Goal: Transaction & Acquisition: Purchase product/service

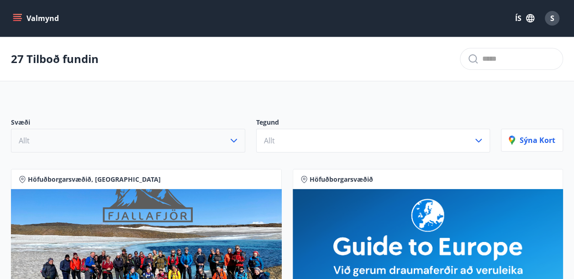
click at [234, 138] on icon "button" at bounding box center [233, 140] width 11 height 11
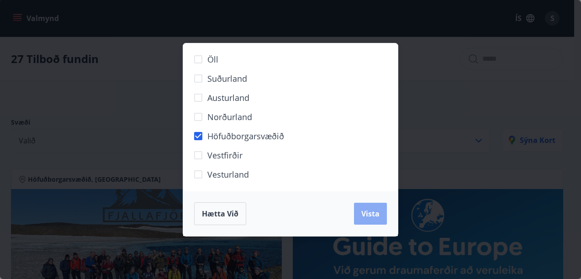
drag, startPoint x: 368, startPoint y: 216, endPoint x: 368, endPoint y: 212, distance: 4.6
click at [368, 216] on span "Vista" at bounding box center [370, 214] width 18 height 10
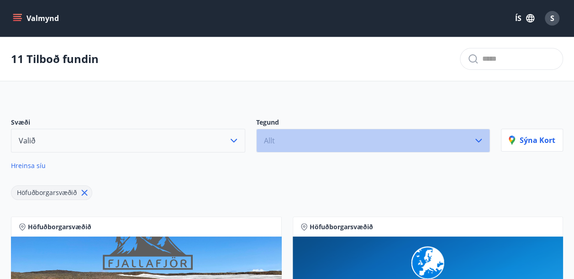
click at [479, 137] on icon "button" at bounding box center [478, 140] width 11 height 11
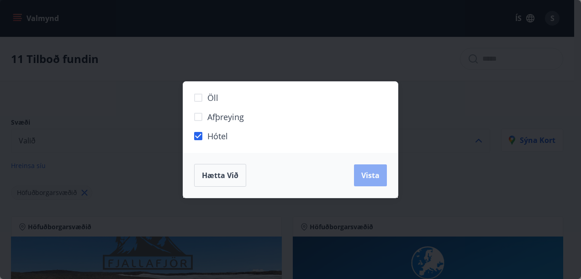
click at [370, 175] on span "Vista" at bounding box center [370, 175] width 18 height 10
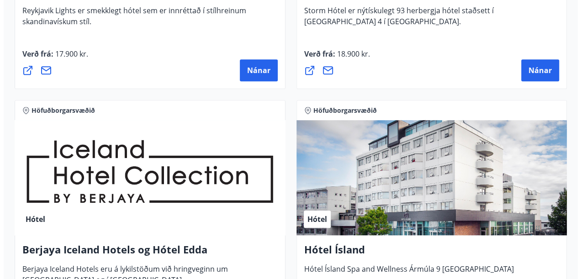
scroll to position [457, 0]
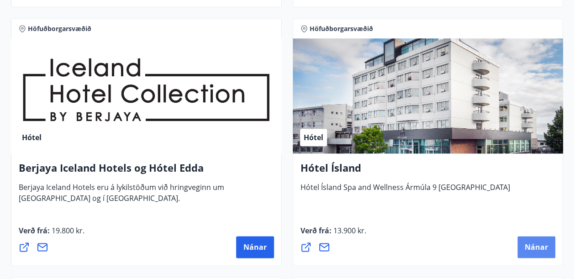
click at [534, 246] on span "Nánar" at bounding box center [536, 247] width 23 height 10
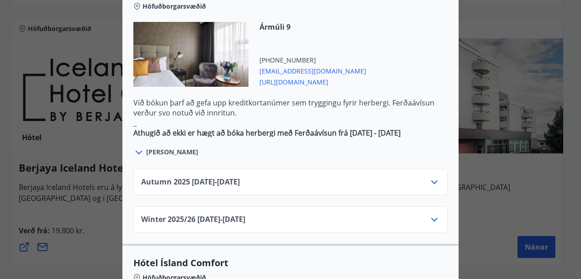
scroll to position [594, 0]
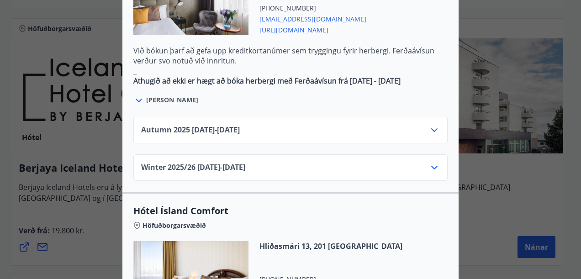
click at [432, 125] on icon at bounding box center [434, 130] width 11 height 11
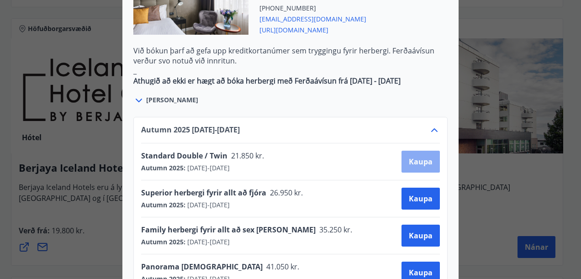
click at [418, 157] on span "Kaupa" at bounding box center [421, 162] width 24 height 10
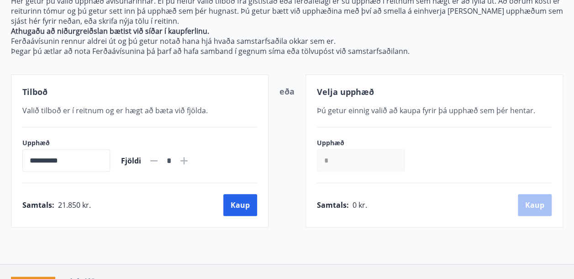
scroll to position [180, 0]
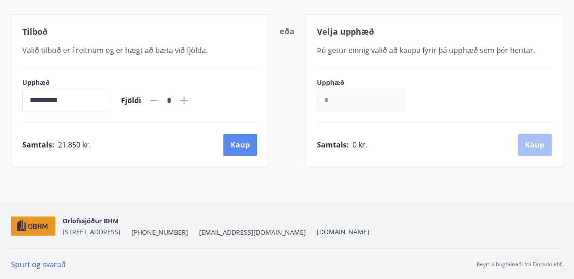
click at [240, 144] on button "Kaup" at bounding box center [240, 145] width 34 height 22
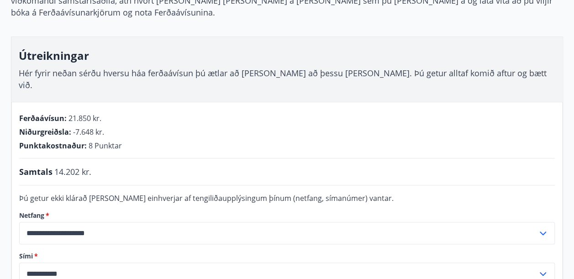
scroll to position [134, 0]
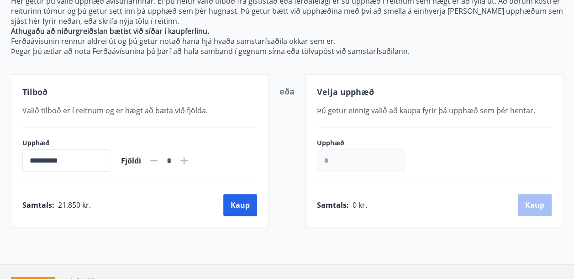
scroll to position [134, 0]
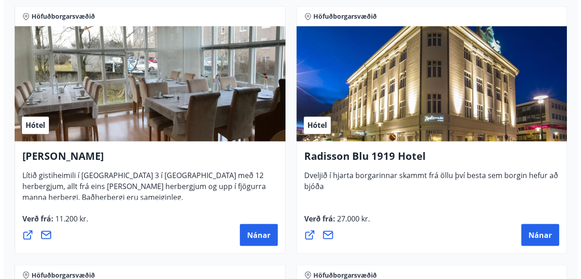
scroll to position [774, 0]
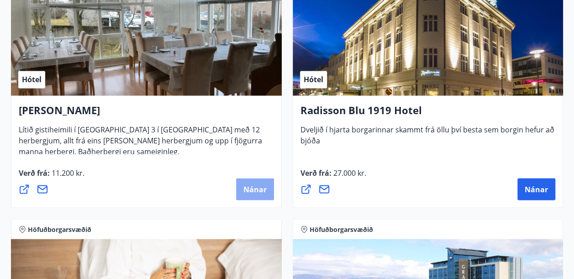
click at [253, 185] on span "Nánar" at bounding box center [255, 189] width 23 height 10
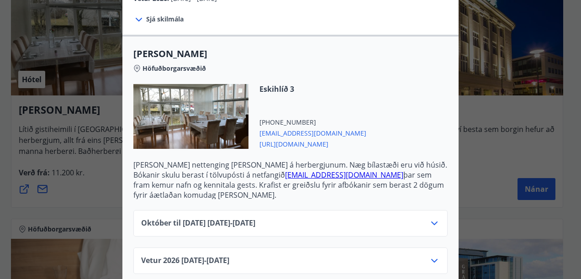
scroll to position [211, 0]
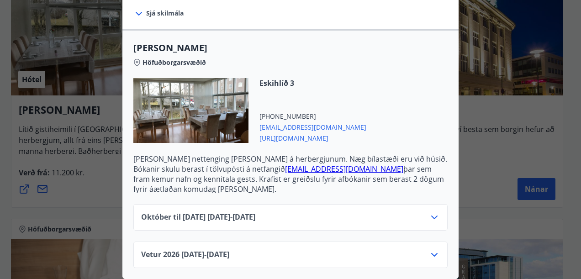
click at [431, 212] on icon at bounding box center [434, 217] width 11 height 11
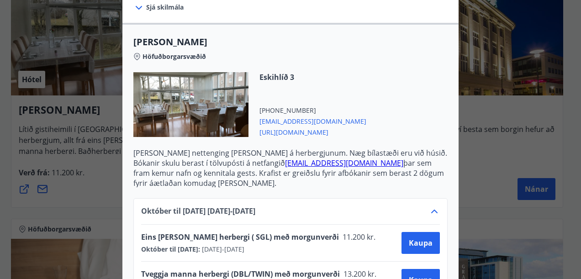
scroll to position [348, 0]
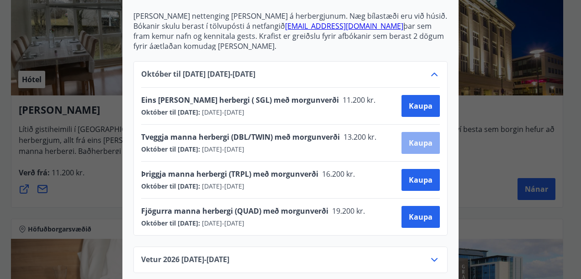
click at [419, 143] on span "Kaupa" at bounding box center [421, 143] width 24 height 10
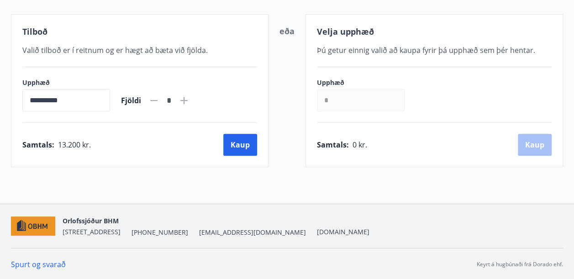
scroll to position [180, 0]
click at [242, 143] on button "Kaup" at bounding box center [240, 145] width 34 height 22
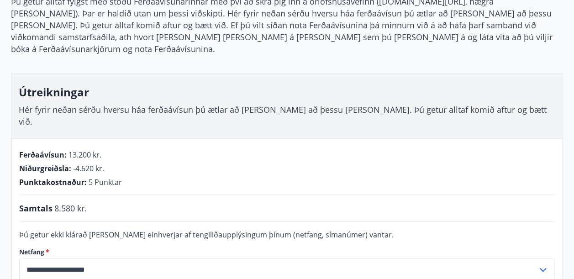
scroll to position [42, 0]
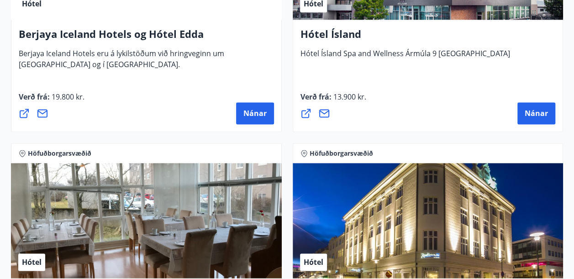
scroll to position [728, 0]
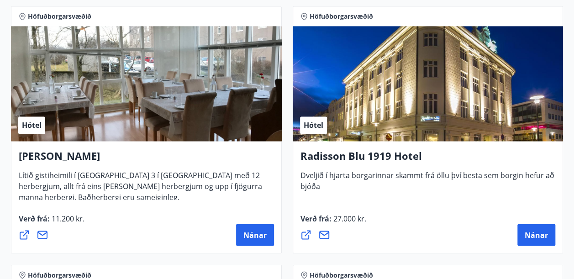
click at [112, 185] on span "Lítið gistiheimili í [GEOGRAPHIC_DATA] 3 í [GEOGRAPHIC_DATA] með 12 herbergjum,…" at bounding box center [141, 189] width 244 height 39
click at [111, 127] on div "Hótel" at bounding box center [146, 83] width 271 height 115
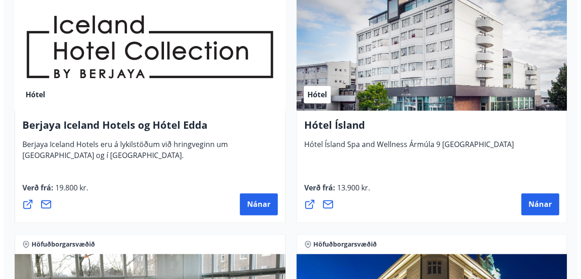
scroll to position [499, 0]
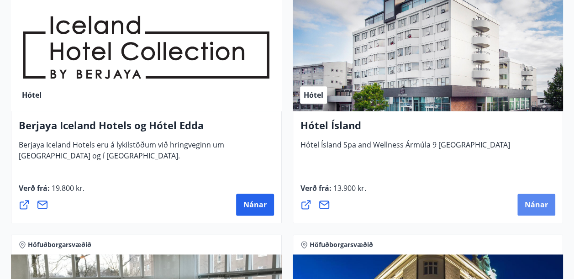
click at [529, 200] on span "Nánar" at bounding box center [536, 205] width 23 height 10
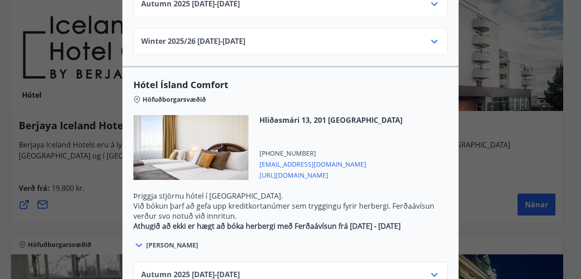
scroll to position [753, 0]
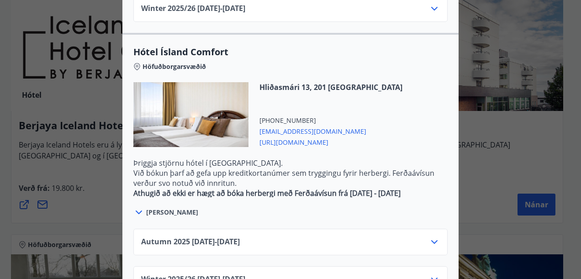
click at [432, 237] on icon at bounding box center [434, 242] width 11 height 11
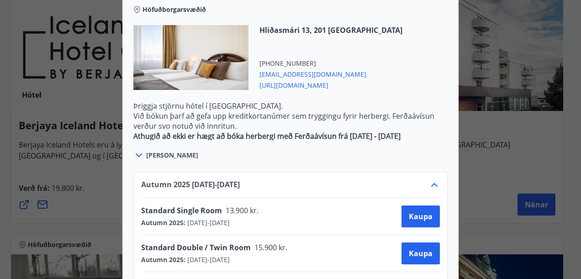
scroll to position [864, 0]
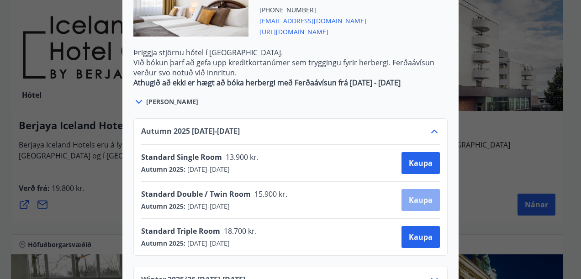
click at [413, 195] on span "Kaupa" at bounding box center [421, 200] width 24 height 10
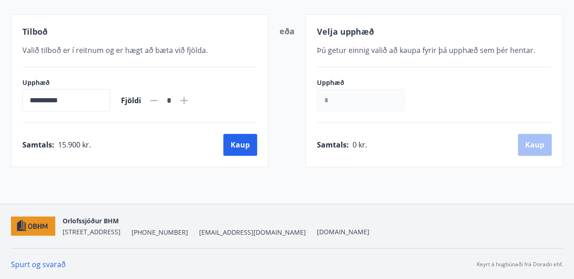
scroll to position [180, 0]
click at [240, 144] on button "Kaup" at bounding box center [240, 145] width 34 height 22
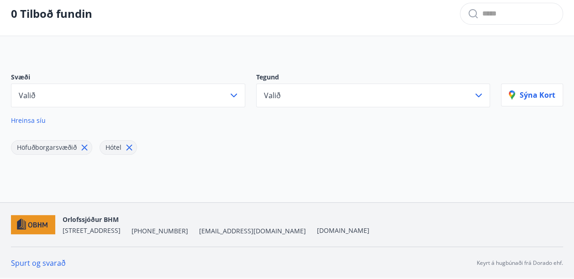
scroll to position [44, 0]
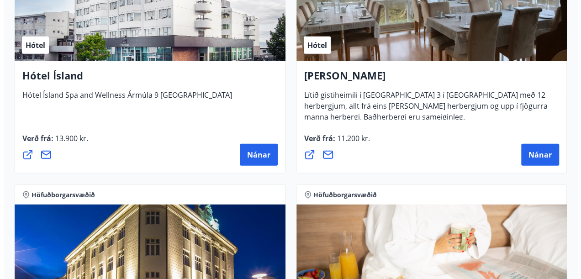
scroll to position [1051, 0]
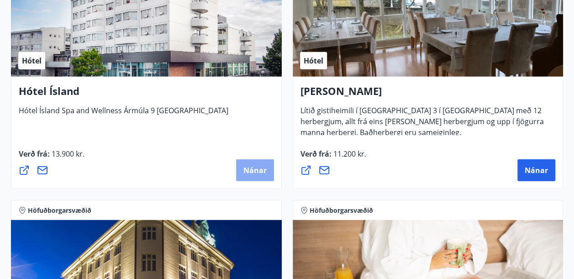
click at [257, 166] on span "Nánar" at bounding box center [255, 170] width 23 height 10
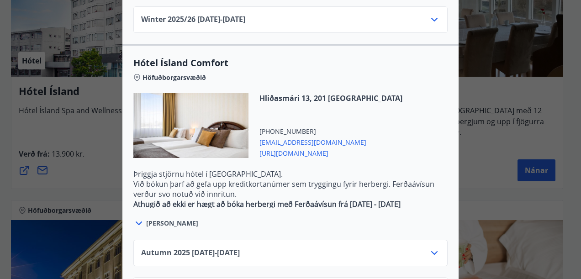
scroll to position [753, 0]
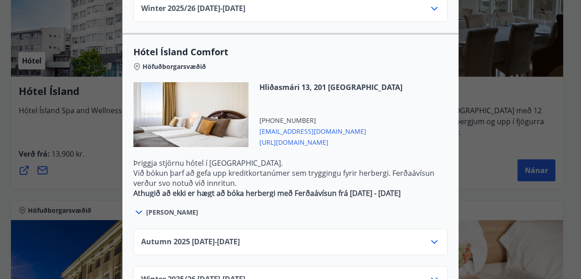
click at [134, 207] on icon at bounding box center [138, 212] width 11 height 11
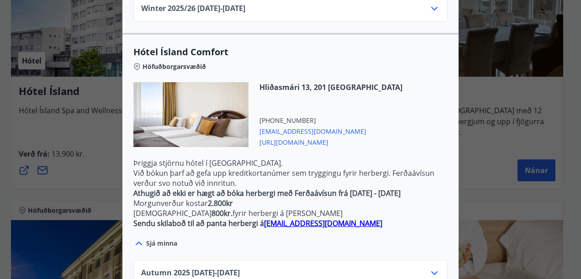
scroll to position [784, 0]
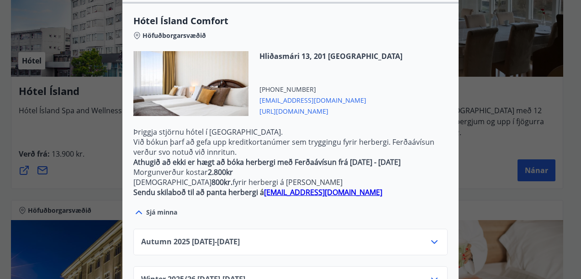
click at [431, 240] on icon at bounding box center [434, 242] width 6 height 4
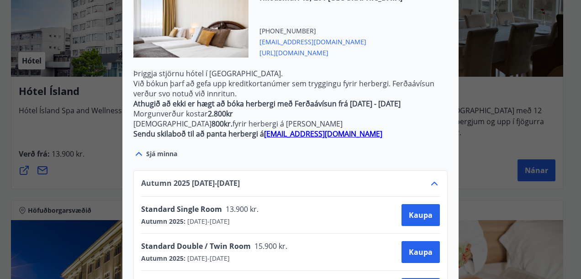
scroll to position [895, 0]
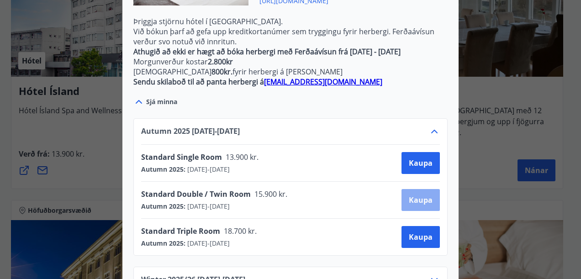
click at [414, 195] on span "Kaupa" at bounding box center [421, 200] width 24 height 10
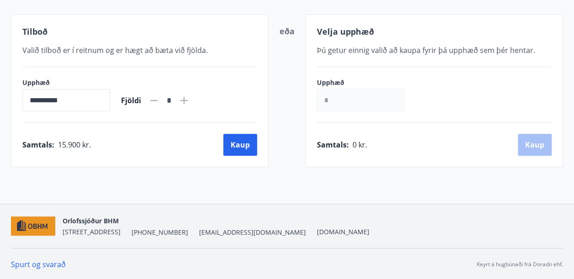
scroll to position [180, 0]
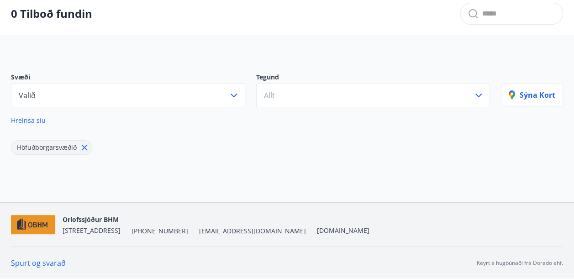
scroll to position [44, 0]
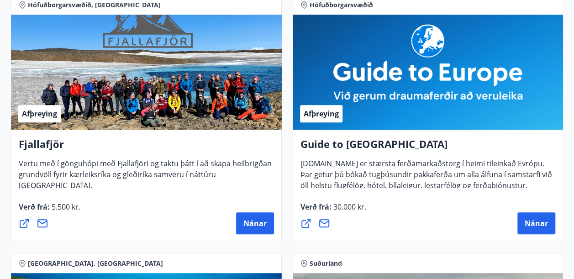
scroll to position [46, 0]
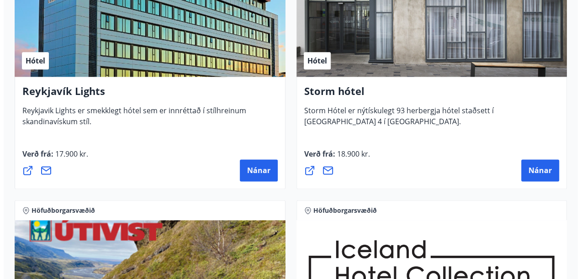
scroll to position [548, 0]
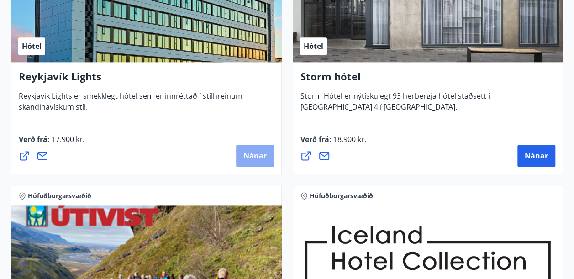
click at [260, 152] on span "Nánar" at bounding box center [255, 156] width 23 height 10
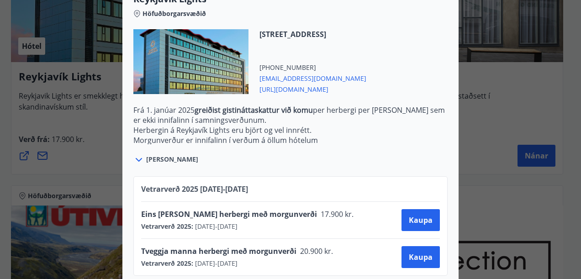
scroll to position [317, 0]
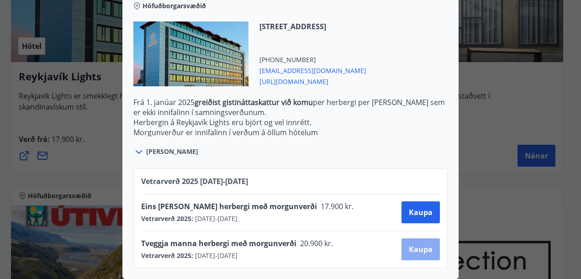
click at [421, 247] on span "Kaupa" at bounding box center [421, 249] width 24 height 10
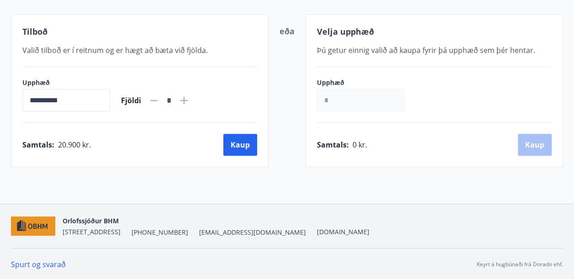
scroll to position [180, 0]
click at [240, 143] on button "Kaup" at bounding box center [240, 145] width 34 height 22
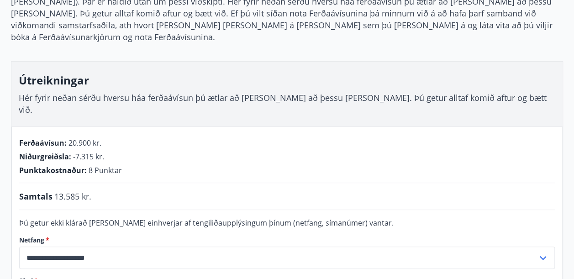
scroll to position [46, 0]
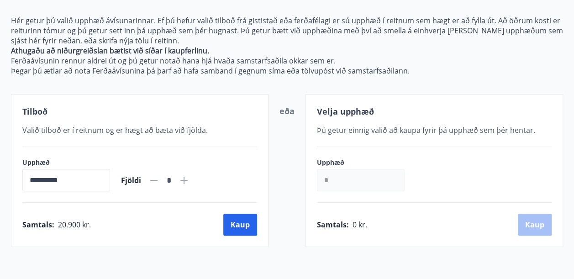
scroll to position [42, 0]
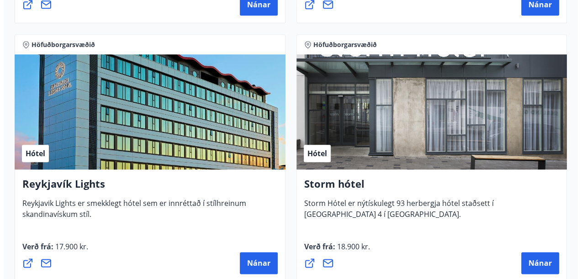
scroll to position [455, 0]
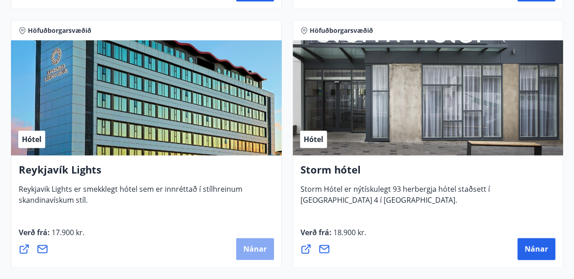
click at [255, 247] on span "Nánar" at bounding box center [255, 249] width 23 height 10
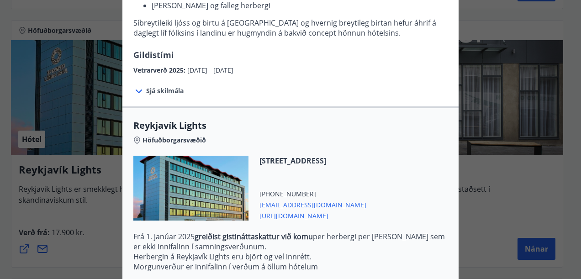
scroll to position [228, 0]
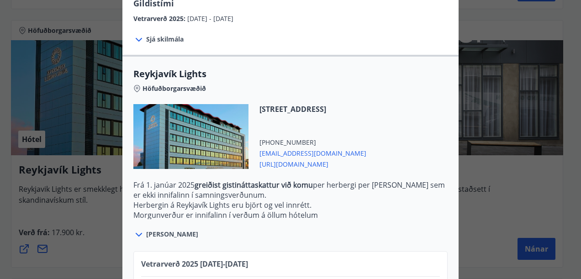
click at [135, 231] on icon at bounding box center [138, 234] width 11 height 11
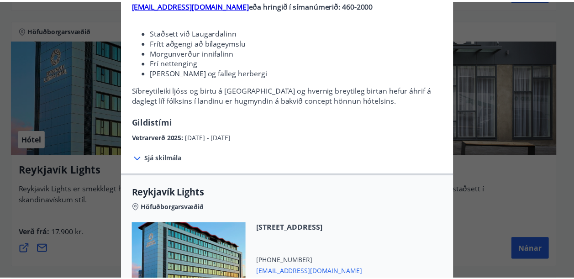
scroll to position [0, 0]
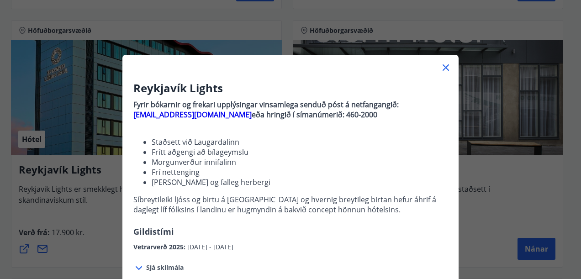
click at [443, 68] on icon at bounding box center [446, 67] width 11 height 11
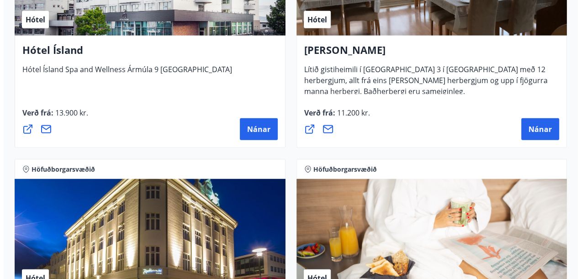
scroll to position [1095, 0]
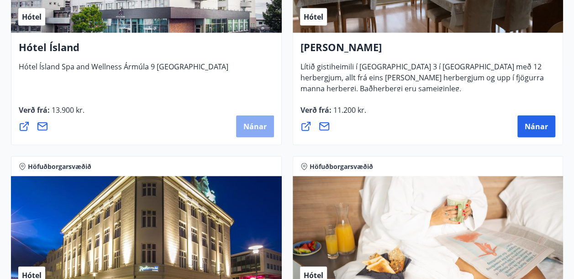
click at [249, 120] on button "Nánar" at bounding box center [255, 127] width 38 height 22
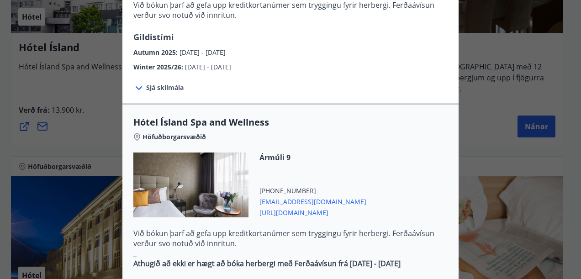
scroll to position [503, 0]
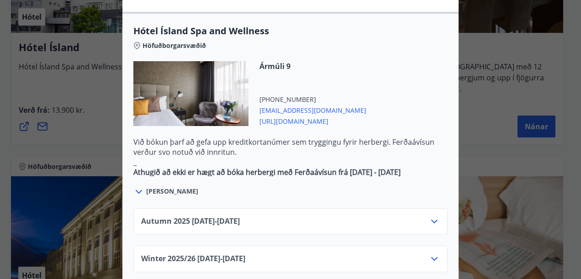
click at [430, 216] on icon at bounding box center [434, 221] width 11 height 11
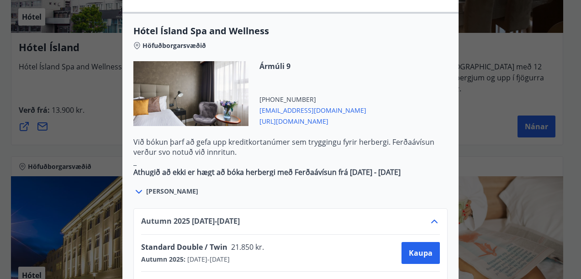
scroll to position [548, 0]
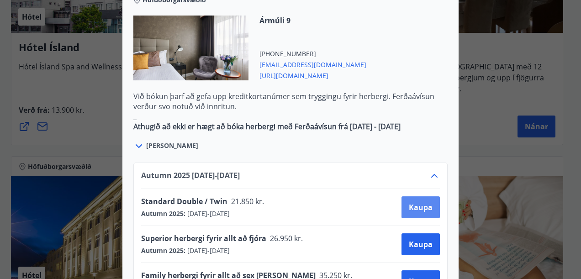
click at [418, 202] on span "Kaupa" at bounding box center [421, 207] width 24 height 10
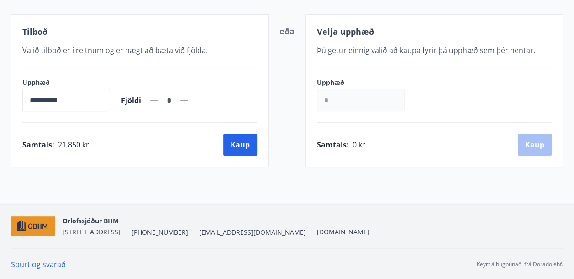
scroll to position [180, 0]
click at [239, 141] on button "Kaup" at bounding box center [240, 145] width 34 height 22
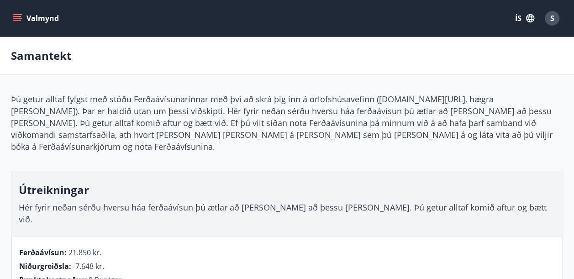
click at [16, 15] on icon "menu" at bounding box center [18, 14] width 10 height 1
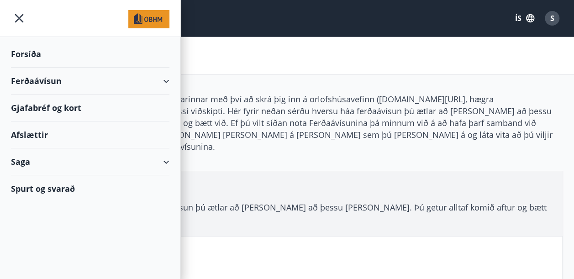
click at [20, 16] on icon "menu" at bounding box center [19, 18] width 9 height 9
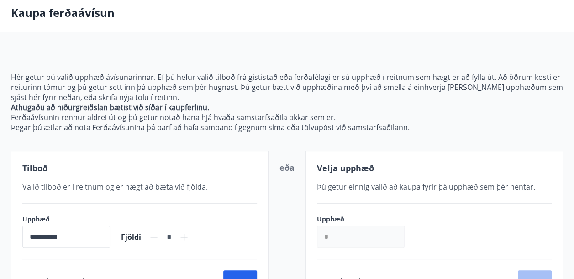
scroll to position [42, 0]
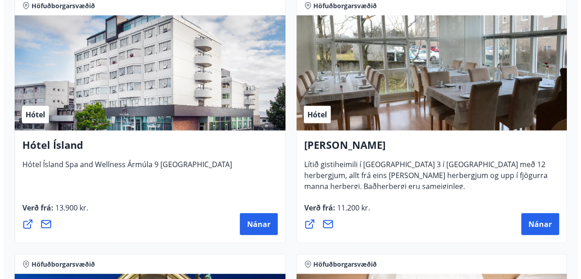
scroll to position [1051, 0]
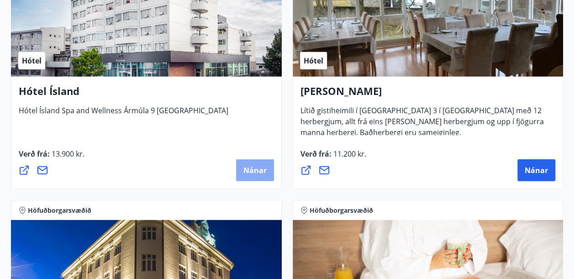
click at [253, 167] on span "Nánar" at bounding box center [255, 170] width 23 height 10
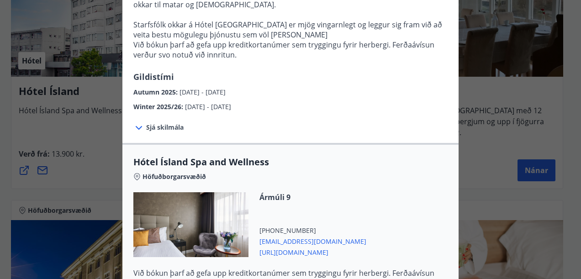
scroll to position [411, 0]
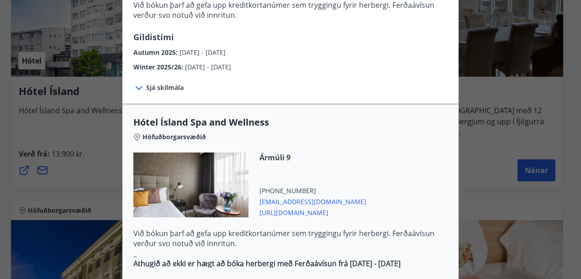
click at [146, 278] on span "[PERSON_NAME]" at bounding box center [172, 282] width 52 height 9
click at [135, 278] on icon at bounding box center [138, 283] width 11 height 11
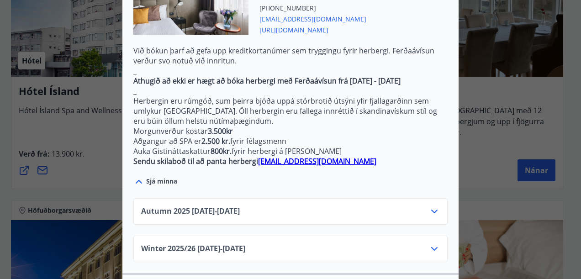
scroll to position [685, 0]
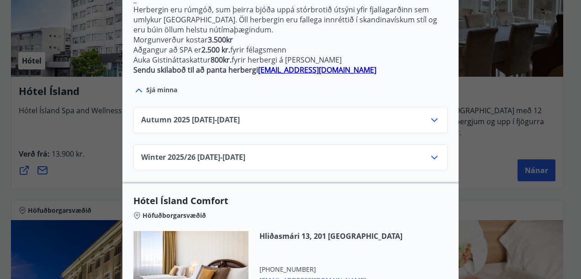
click at [429, 115] on icon at bounding box center [434, 120] width 11 height 11
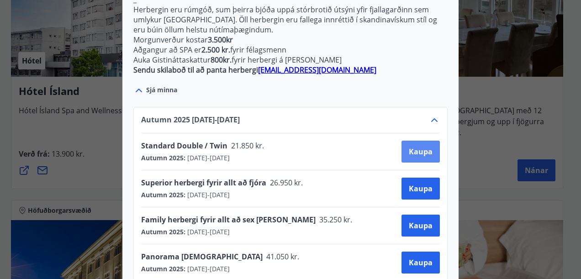
click at [418, 147] on span "Kaupa" at bounding box center [421, 152] width 24 height 10
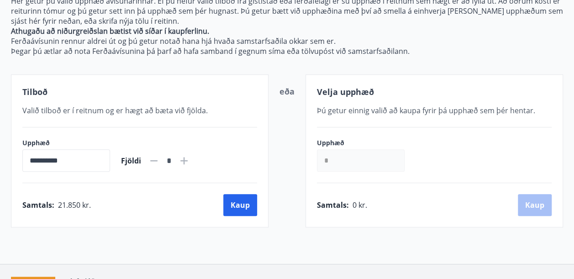
scroll to position [180, 0]
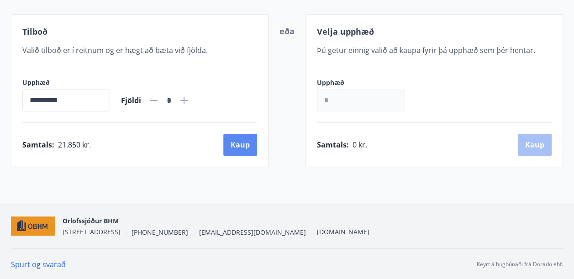
click at [238, 143] on button "Kaup" at bounding box center [240, 145] width 34 height 22
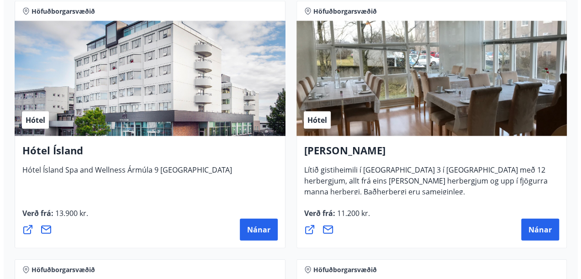
scroll to position [1048, 0]
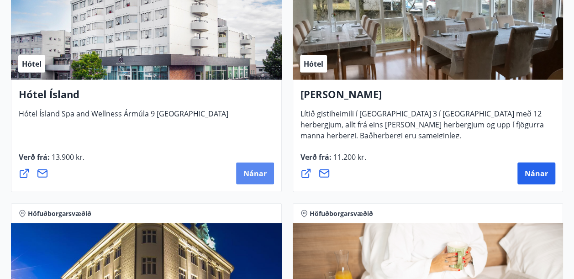
click at [254, 170] on span "Nánar" at bounding box center [255, 174] width 23 height 10
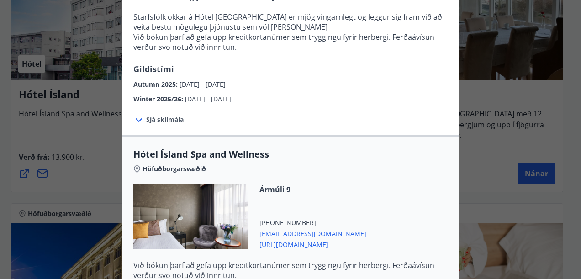
scroll to position [366, 0]
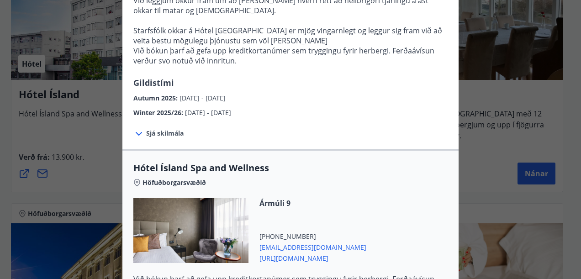
click at [133, 128] on icon at bounding box center [138, 133] width 11 height 11
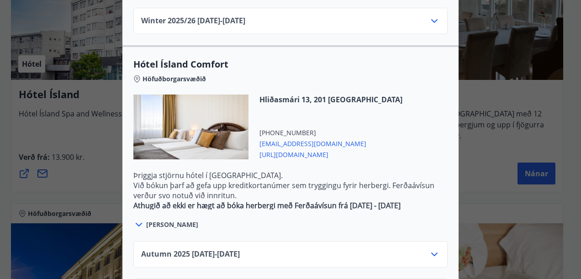
scroll to position [813, 0]
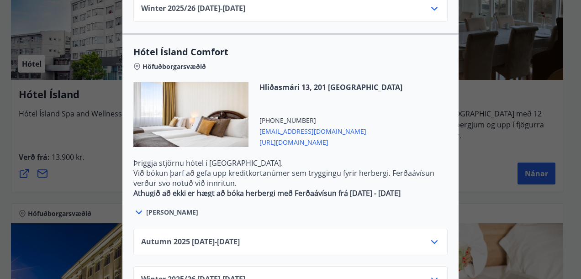
click at [429, 237] on icon at bounding box center [434, 242] width 11 height 11
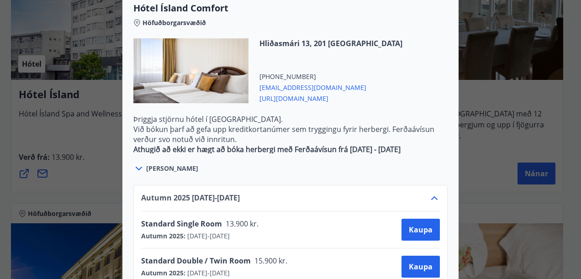
scroll to position [923, 0]
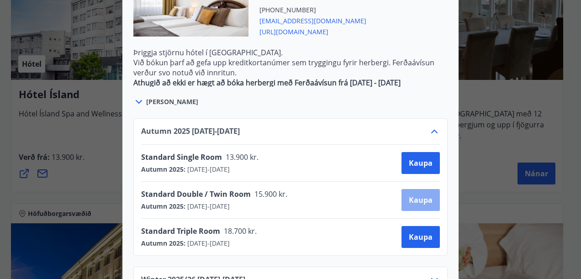
click at [423, 195] on span "Kaupa" at bounding box center [421, 200] width 24 height 10
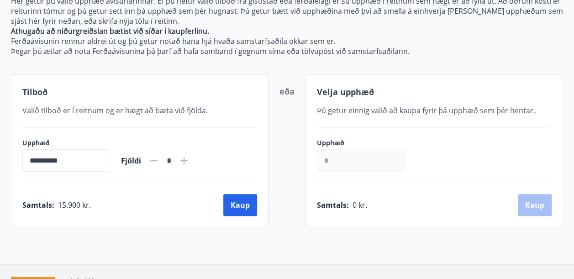
scroll to position [180, 0]
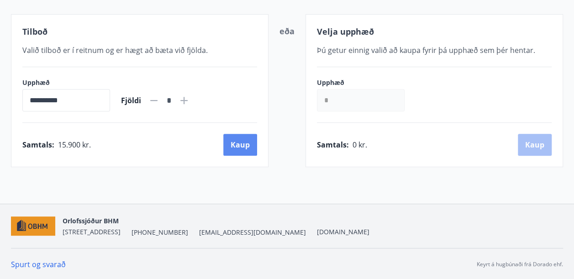
click at [243, 142] on button "Kaup" at bounding box center [240, 145] width 34 height 22
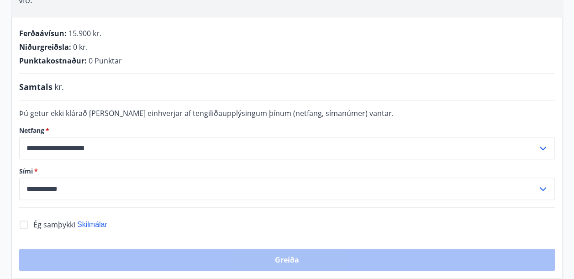
scroll to position [180, 0]
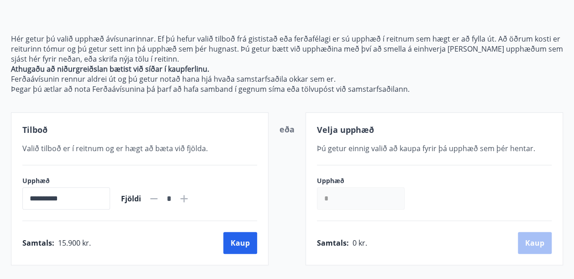
scroll to position [42, 0]
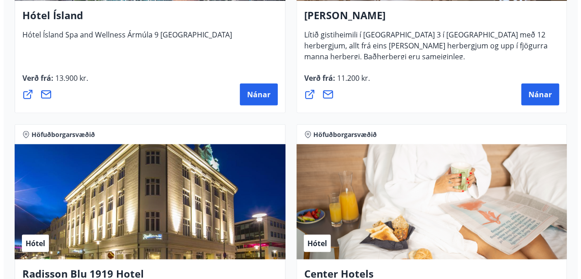
scroll to position [1139, 0]
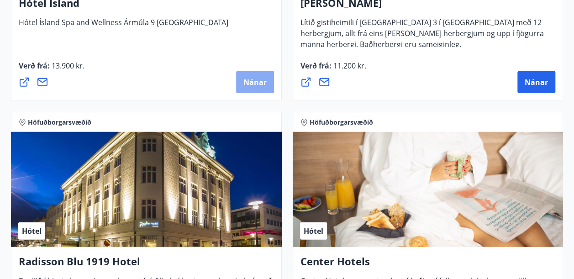
click at [257, 78] on span "Nánar" at bounding box center [255, 82] width 23 height 10
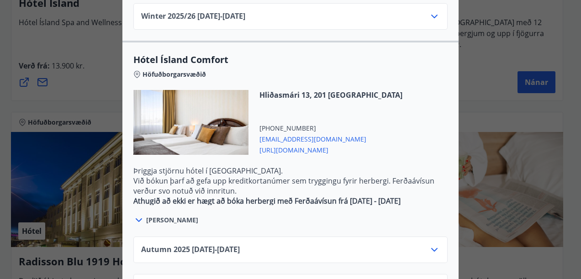
scroll to position [753, 0]
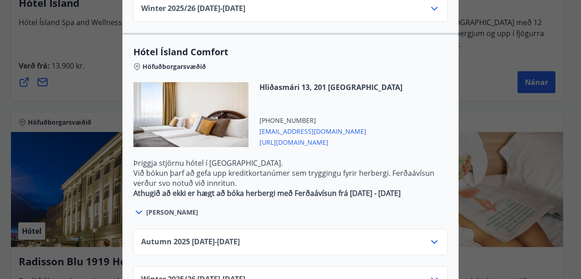
click at [135, 207] on icon at bounding box center [138, 212] width 11 height 11
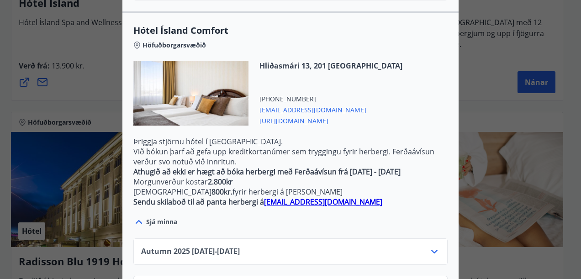
scroll to position [784, 0]
